Goal: Navigation & Orientation: Find specific page/section

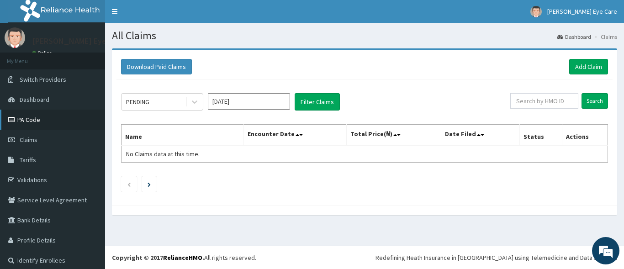
click at [50, 117] on link "PA Code" at bounding box center [52, 120] width 105 height 20
click at [35, 161] on span "Tariffs" at bounding box center [28, 160] width 16 height 8
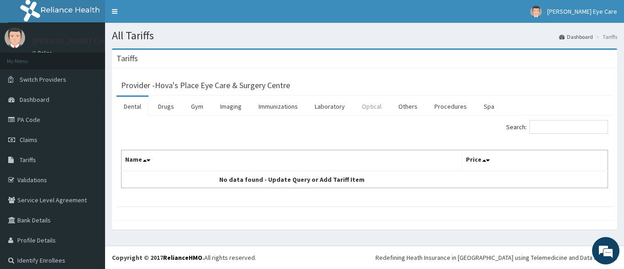
click at [373, 110] on link "Optical" at bounding box center [372, 106] width 34 height 19
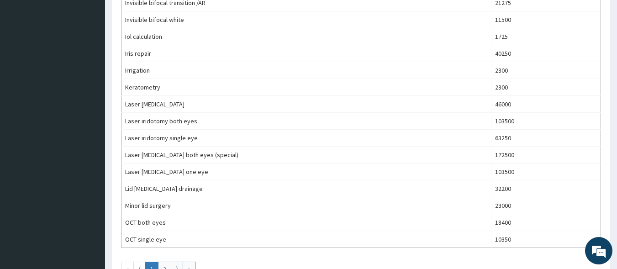
scroll to position [823, 0]
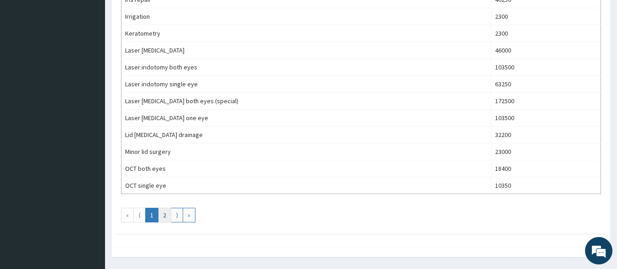
click at [162, 216] on link "2" at bounding box center [164, 215] width 13 height 15
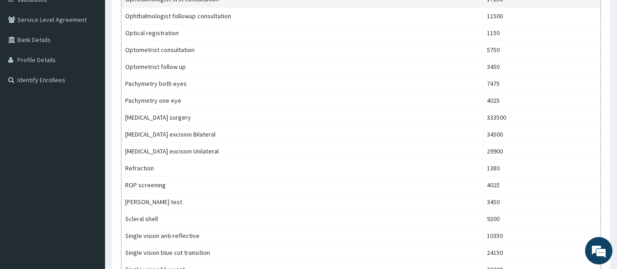
scroll to position [91, 0]
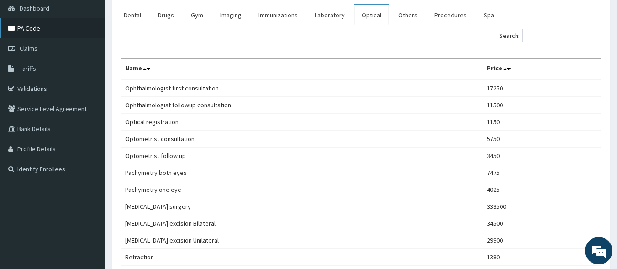
click at [36, 25] on link "PA Code" at bounding box center [52, 28] width 105 height 20
